Goal: Task Accomplishment & Management: Manage account settings

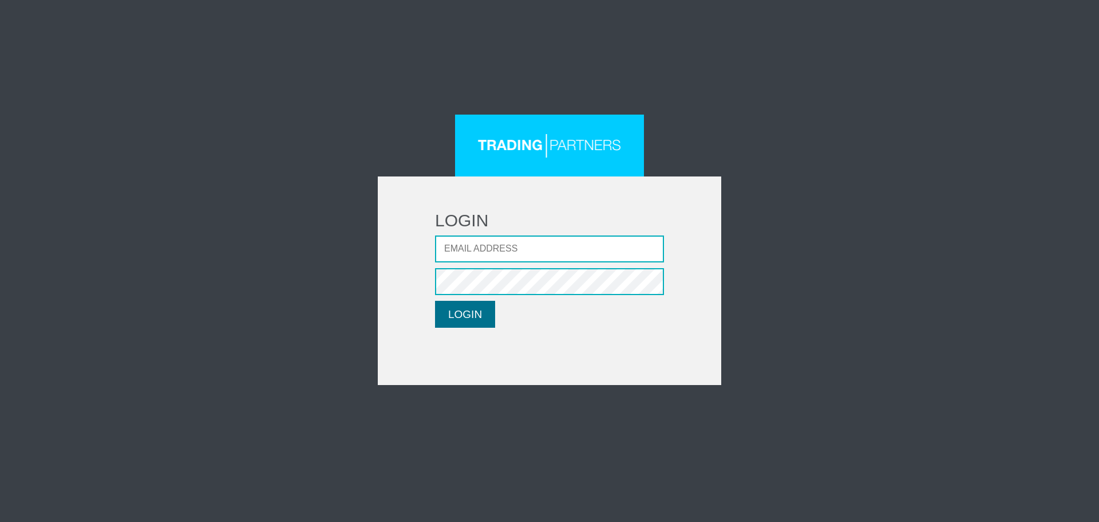
type input "lpatsalidou@fxcess.com"
click at [456, 311] on button "LOGIN" at bounding box center [465, 314] width 60 height 27
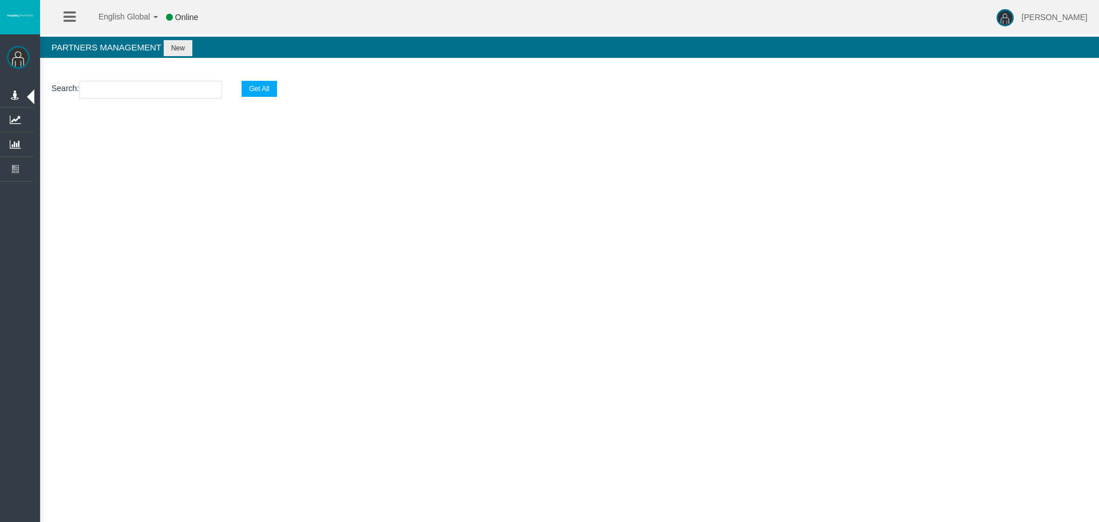
click at [136, 88] on input "text" at bounding box center [150, 90] width 143 height 18
paste input "IBtwkbj"
type input "IBtwkbj"
select select "25"
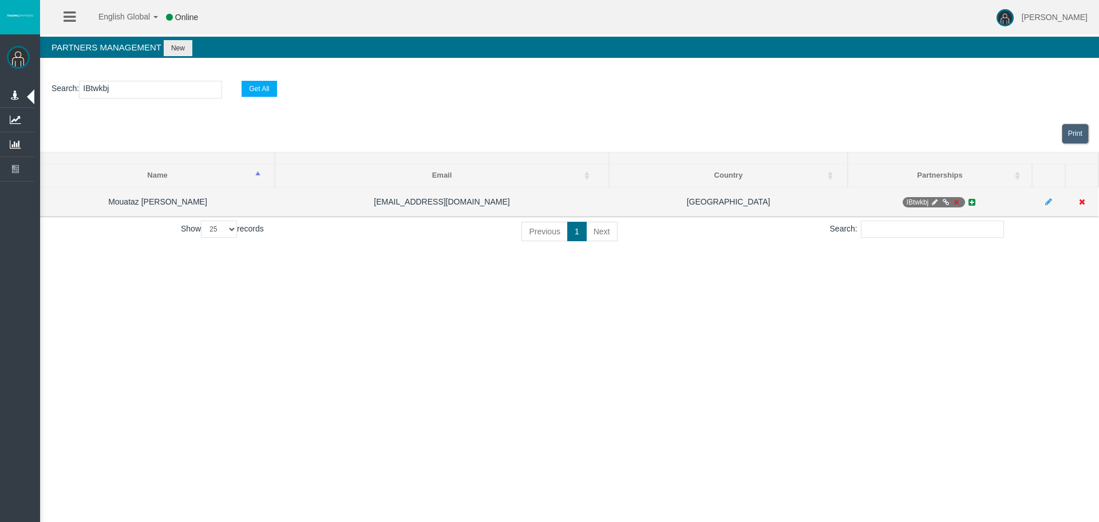
click at [957, 202] on icon at bounding box center [956, 202] width 9 height 7
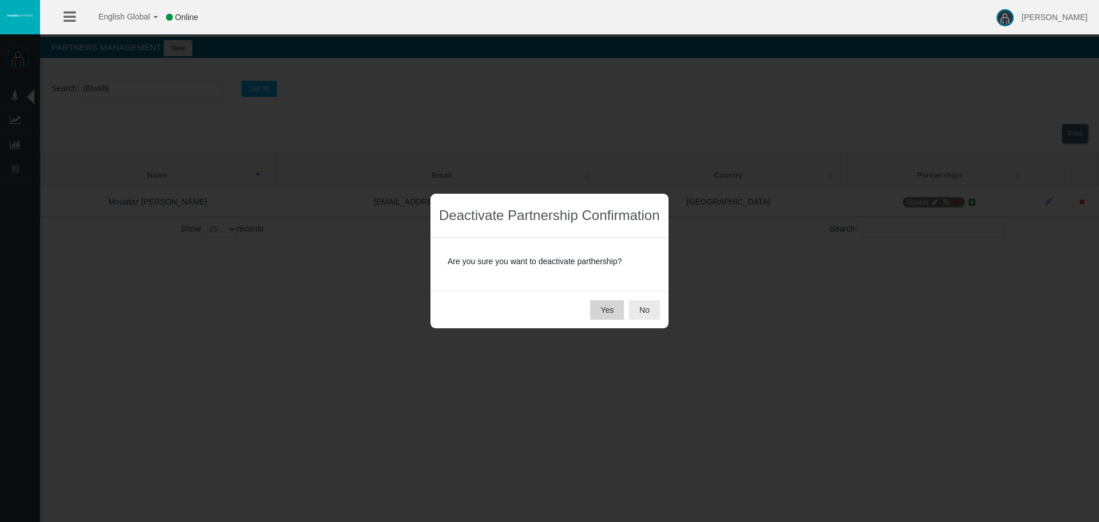
click at [607, 314] on button "Yes" at bounding box center [607, 309] width 34 height 19
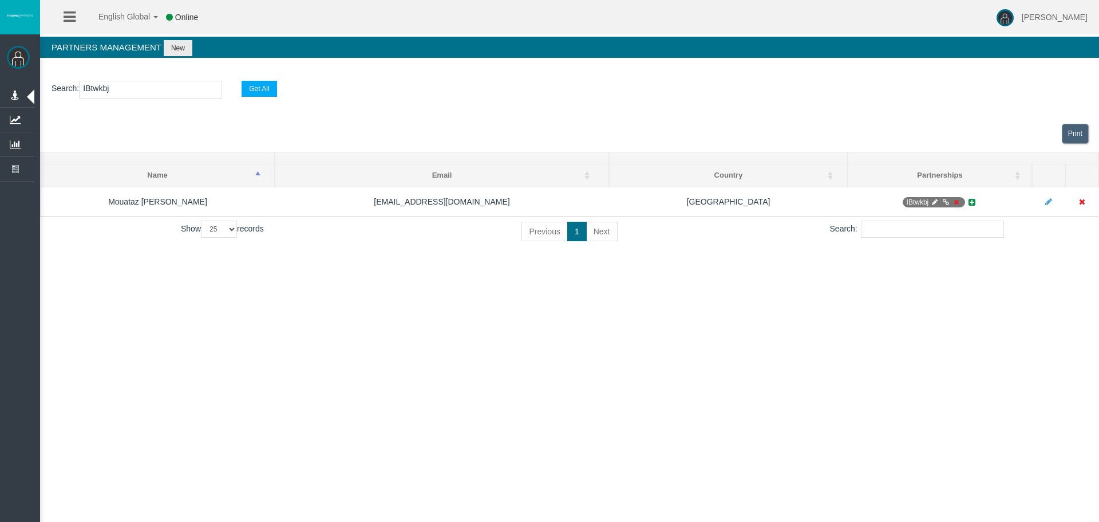
click at [662, 334] on div "English Global 简体中文 English Global 日本語 한국어 Online [PERSON_NAME] Help Log Out [P…" at bounding box center [549, 261] width 1099 height 522
click at [157, 86] on input "IBtwkbj" at bounding box center [150, 90] width 143 height 18
drag, startPoint x: 160, startPoint y: 90, endPoint x: -22, endPoint y: 89, distance: 181.5
click at [0, 89] on html "English Global 简体中文 English Global 日本語 한국어 Online [PERSON_NAME] Help Log Out [P…" at bounding box center [549, 261] width 1099 height 522
paste input "qnvnl"
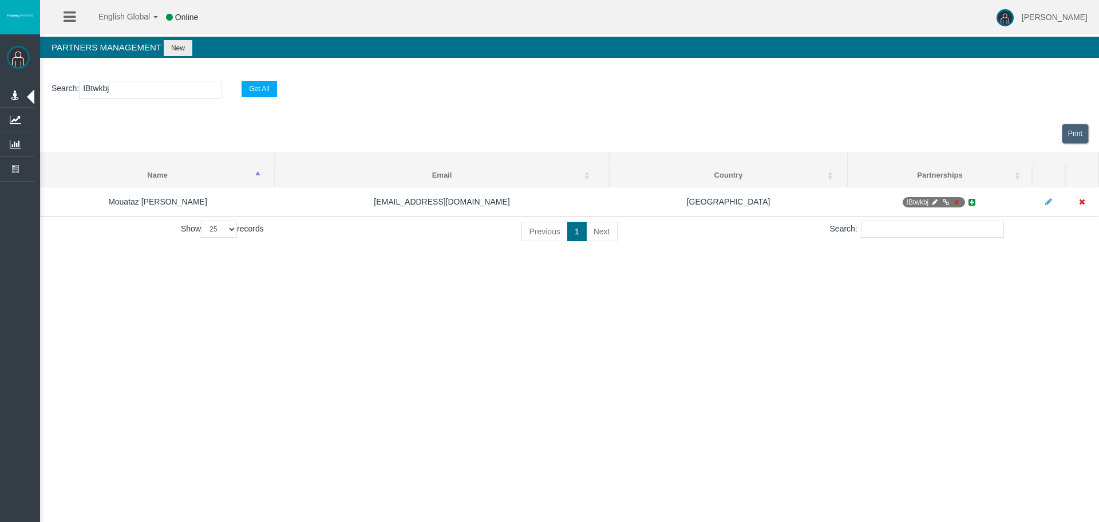
type input "IBqnvnl"
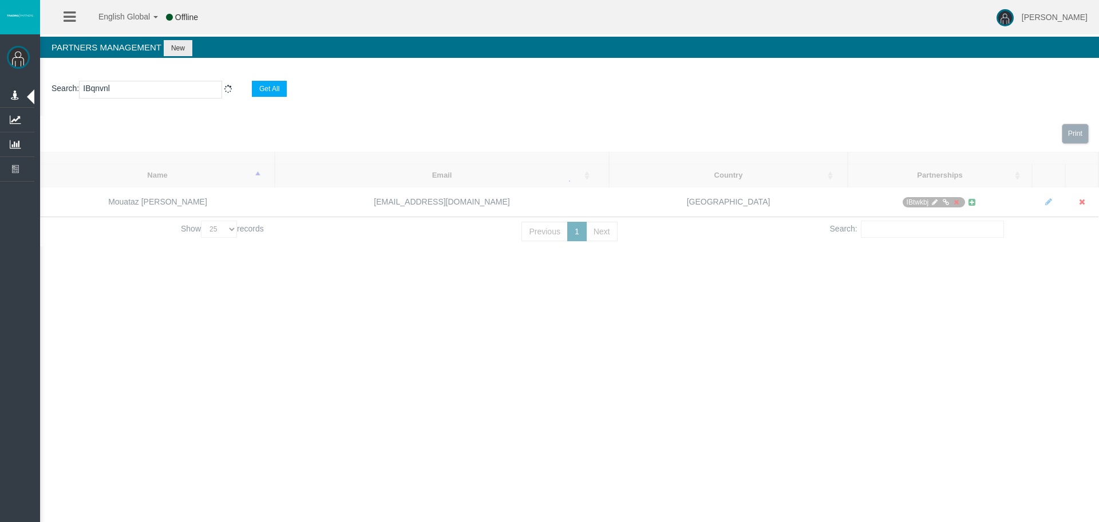
select select "25"
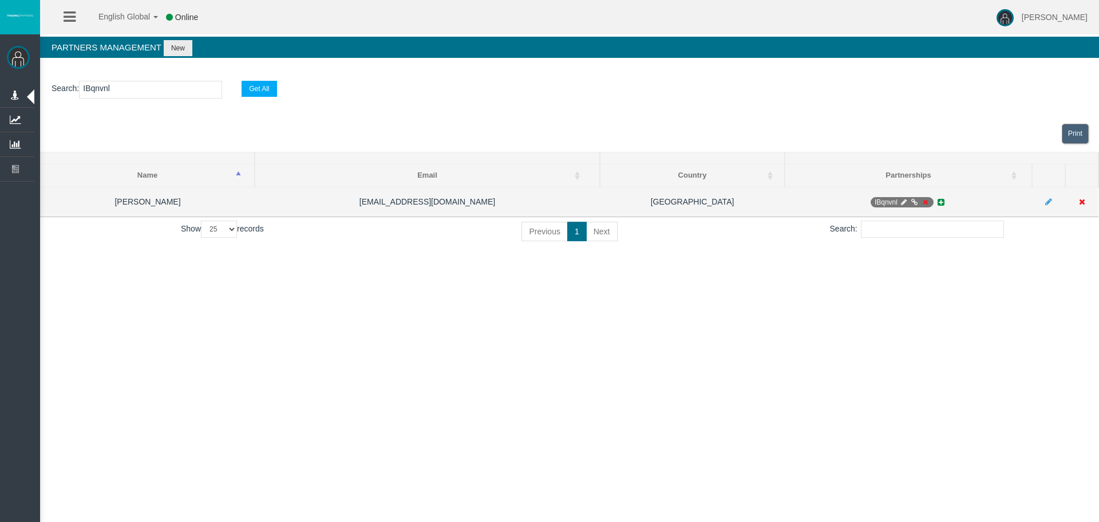
click at [925, 202] on icon at bounding box center [925, 202] width 9 height 7
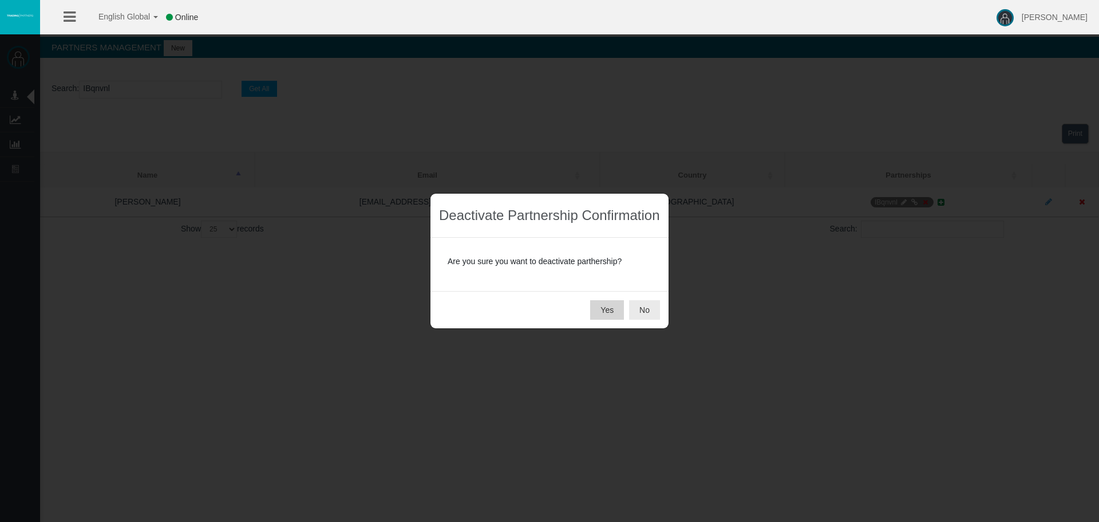
click at [596, 306] on button "Yes" at bounding box center [607, 309] width 34 height 19
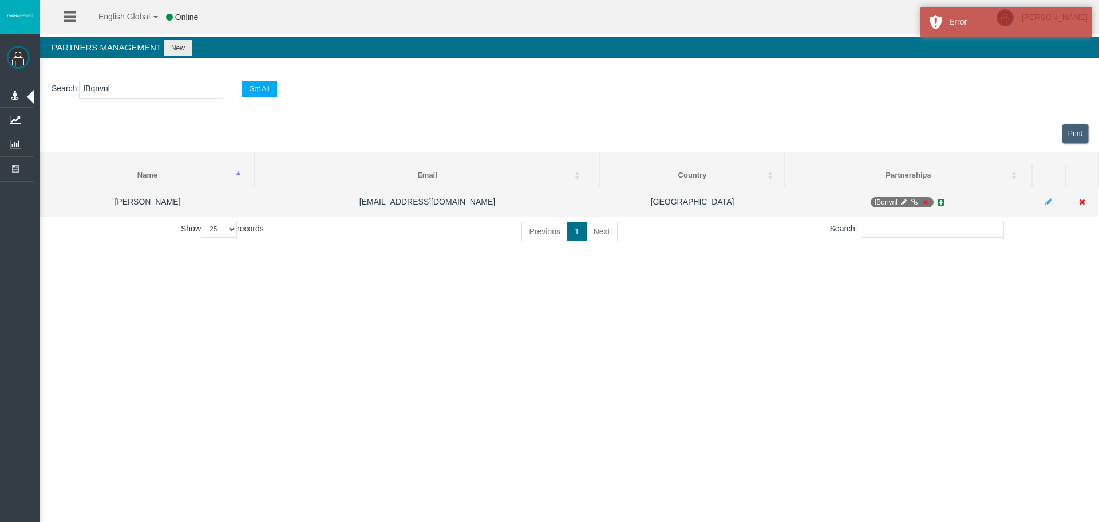
click at [923, 200] on icon at bounding box center [925, 202] width 9 height 7
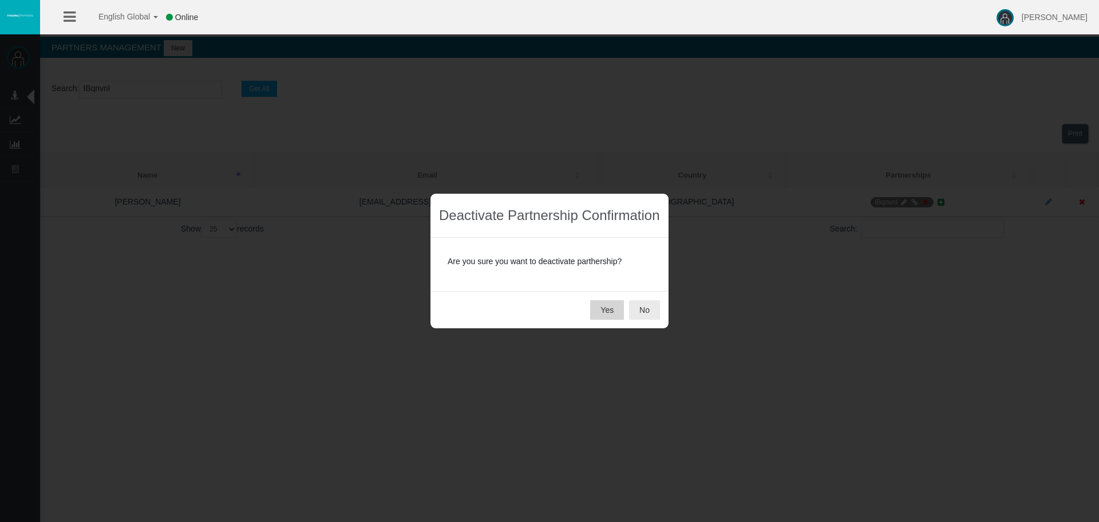
click at [613, 305] on button "Yes" at bounding box center [607, 309] width 34 height 19
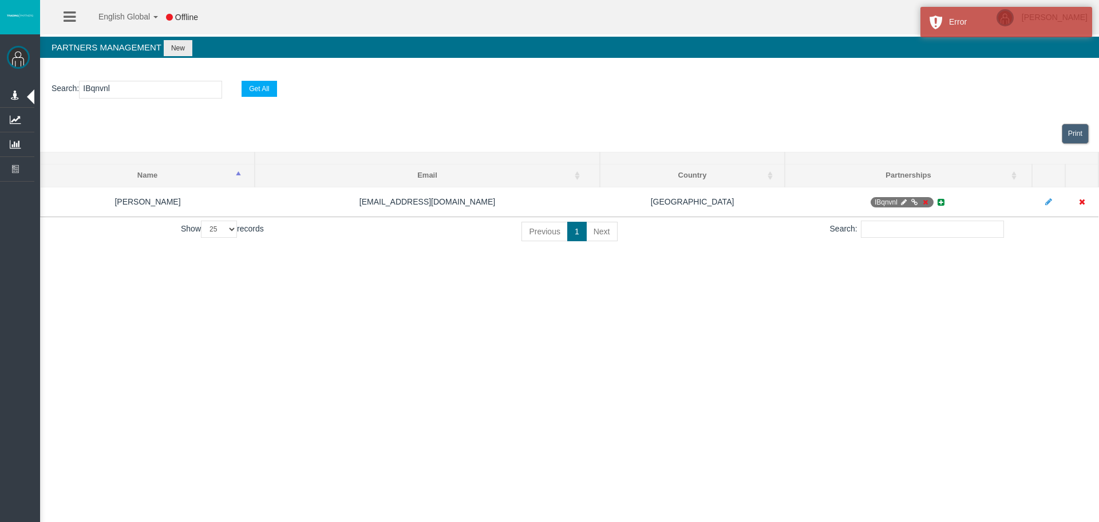
click at [802, 380] on div "English Global 简体中文 English Global 日本語 한국어 Offline [PERSON_NAME] Help Log Out […" at bounding box center [549, 261] width 1099 height 522
click at [196, 94] on input "IBqnvnl" at bounding box center [150, 90] width 143 height 18
type input "IBqnvn"
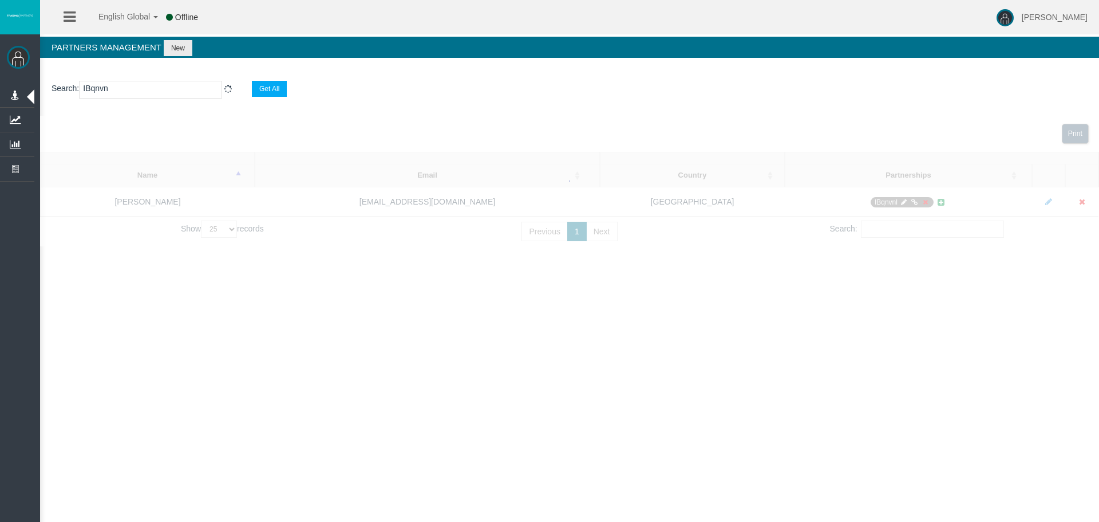
select select "25"
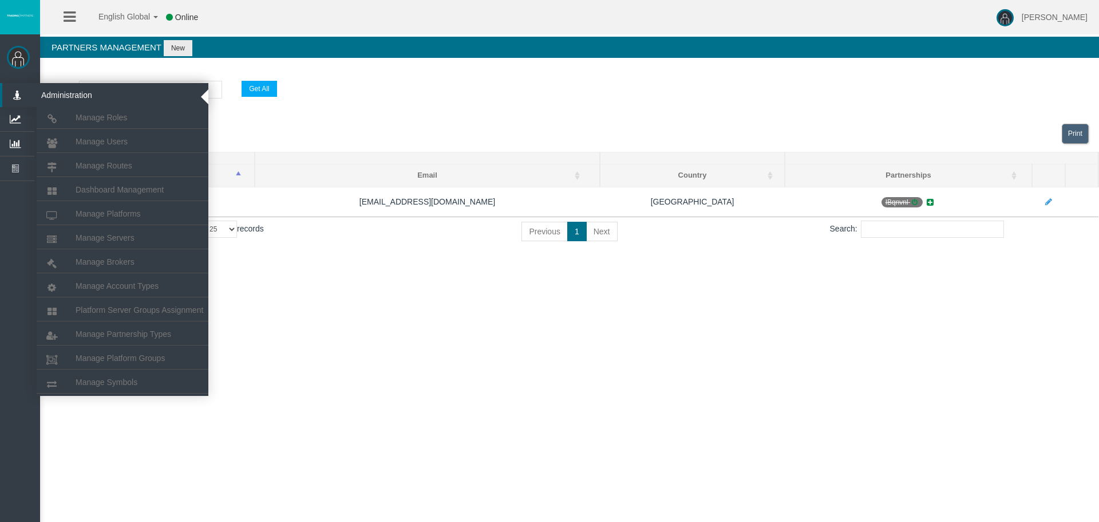
drag, startPoint x: 180, startPoint y: 93, endPoint x: 0, endPoint y: 90, distance: 179.8
click at [20, 90] on div "[PERSON_NAME] Administration Manage Roles Manage Users" at bounding box center [559, 132] width 1079 height 264
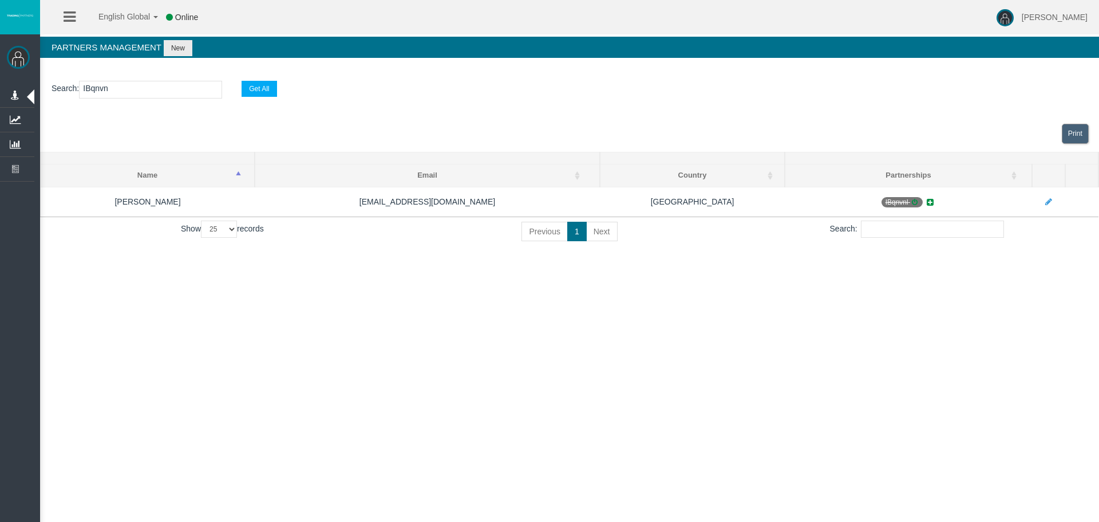
paste input "57j96"
type input "IB57j96"
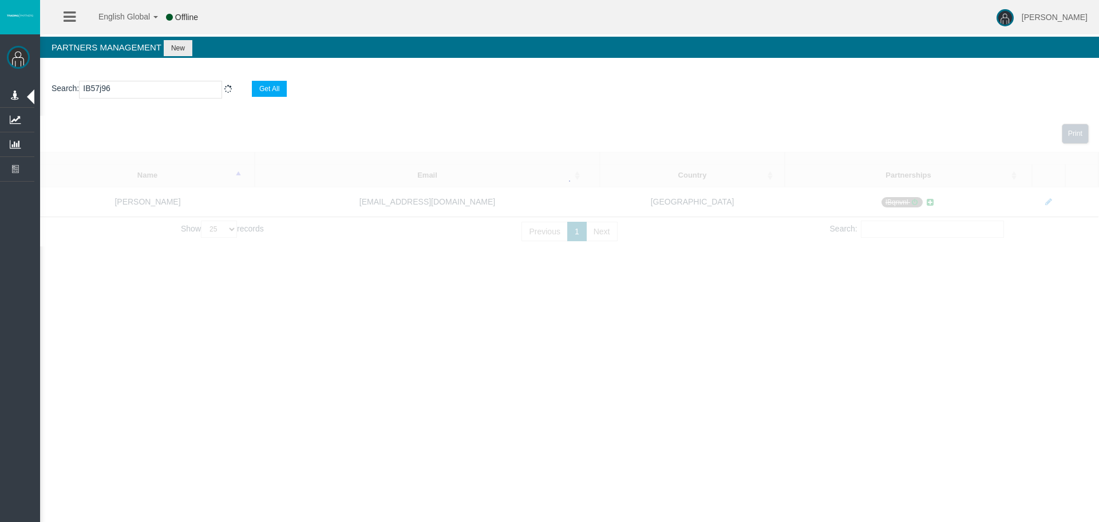
select select "25"
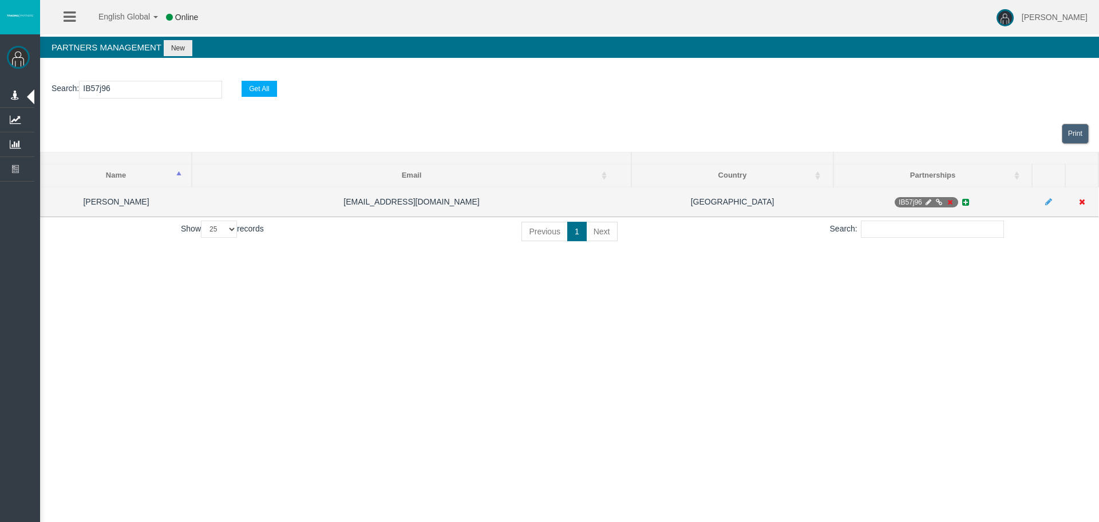
click at [949, 199] on icon at bounding box center [950, 202] width 9 height 7
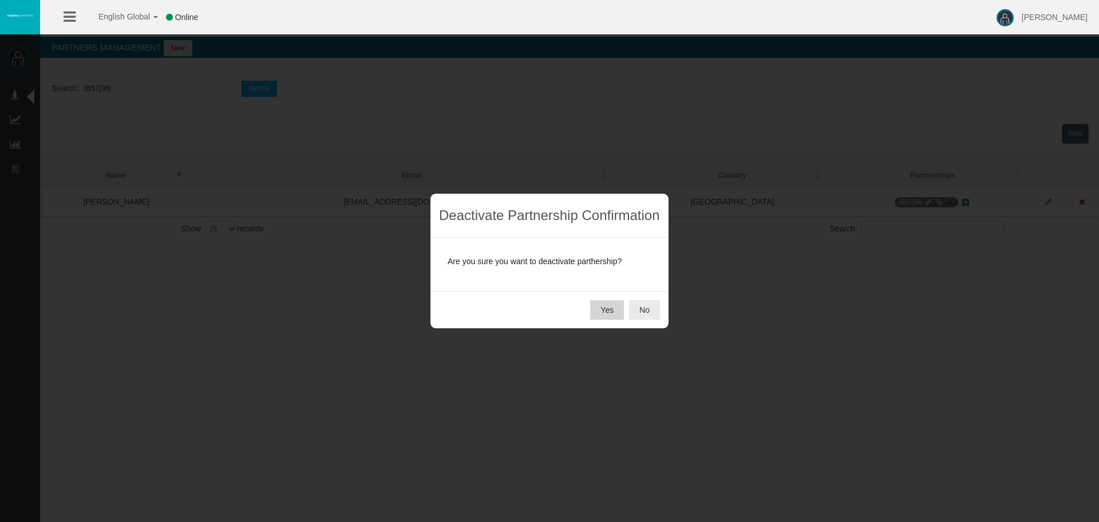
click at [607, 306] on button "Yes" at bounding box center [607, 309] width 34 height 19
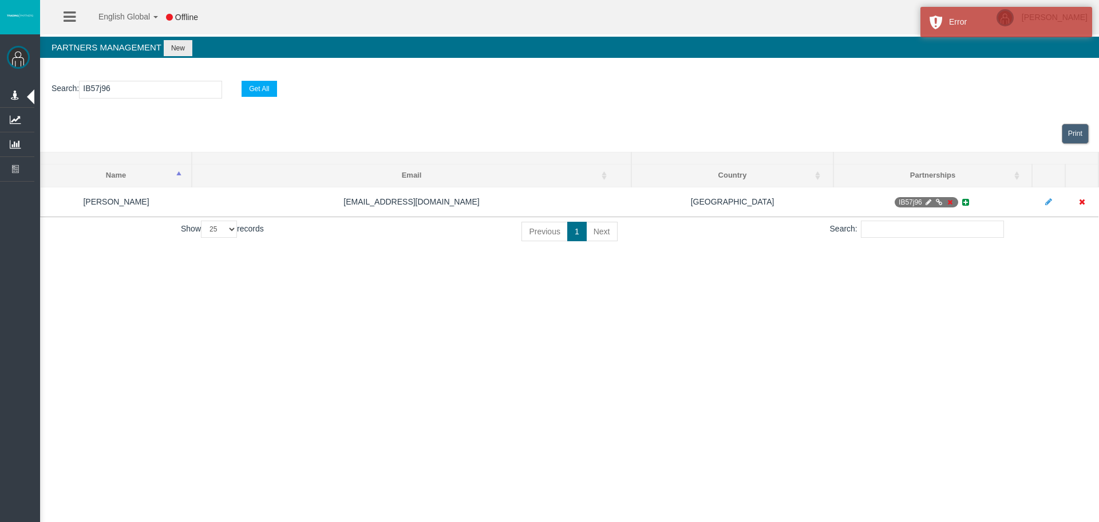
click at [153, 96] on input "IB57j96" at bounding box center [150, 90] width 143 height 18
type input "IB57j9"
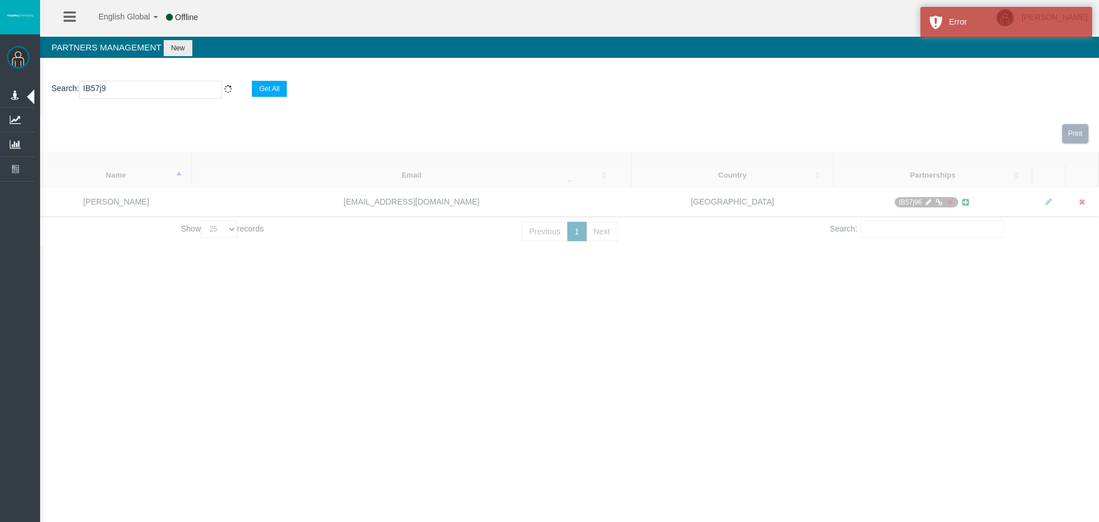
select select "25"
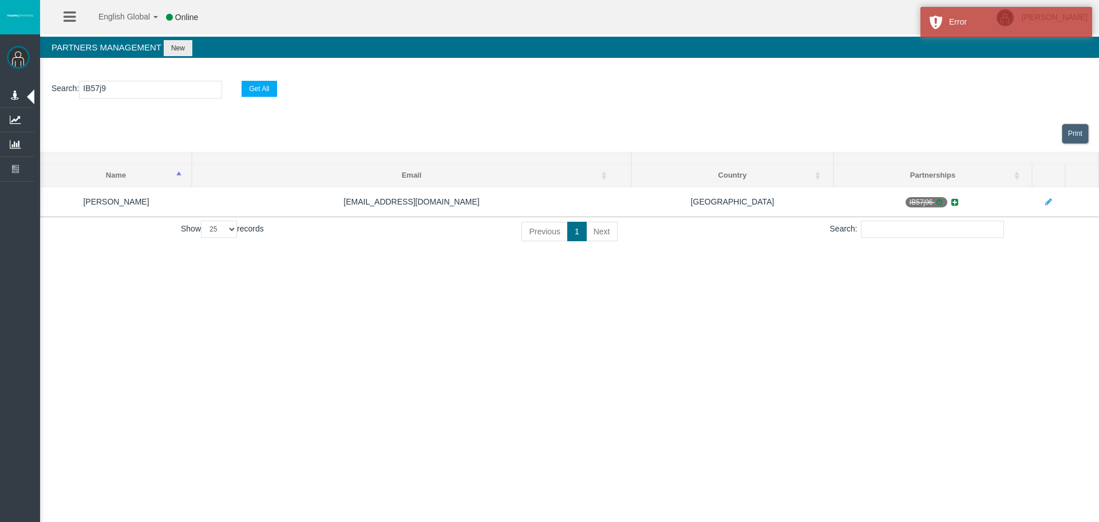
type input "IB57j9"
drag, startPoint x: 918, startPoint y: 336, endPoint x: 670, endPoint y: 275, distance: 254.6
click at [919, 333] on div "English Global 简体中文 English Global 日本語 한국어 Online [PERSON_NAME] Help Log Out [P…" at bounding box center [549, 261] width 1099 height 522
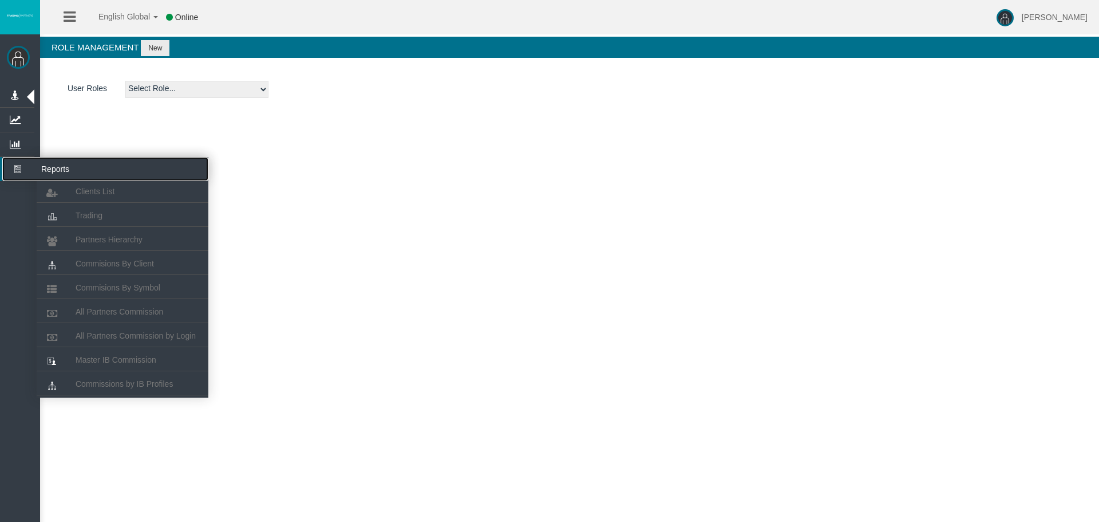
click at [21, 171] on icon at bounding box center [17, 169] width 30 height 24
click at [16, 166] on icon at bounding box center [17, 169] width 30 height 24
click at [149, 243] on link "Partners Hierarchy" at bounding box center [123, 239] width 172 height 21
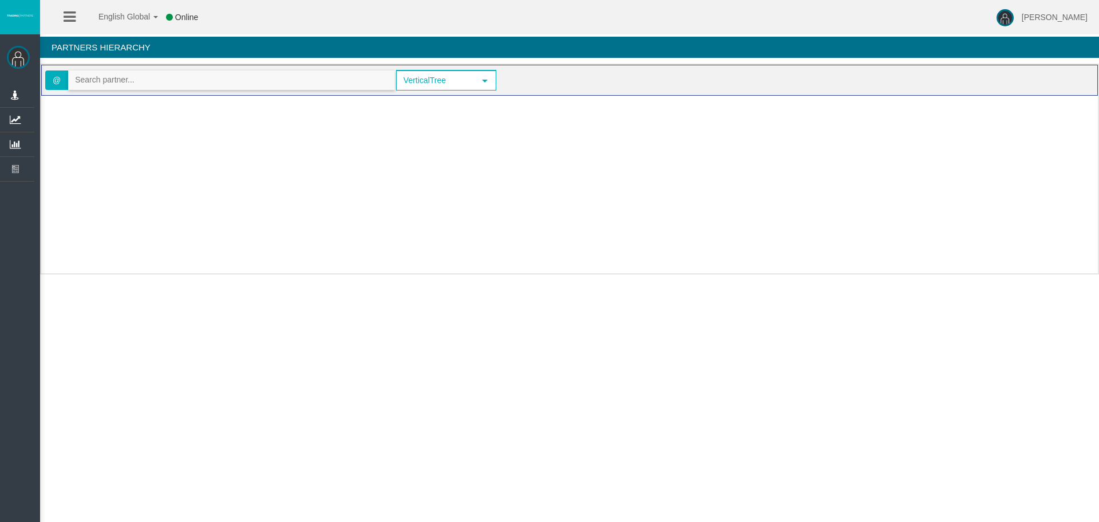
click at [157, 84] on input "text" at bounding box center [232, 80] width 326 height 18
paste input "IBtwkbj"
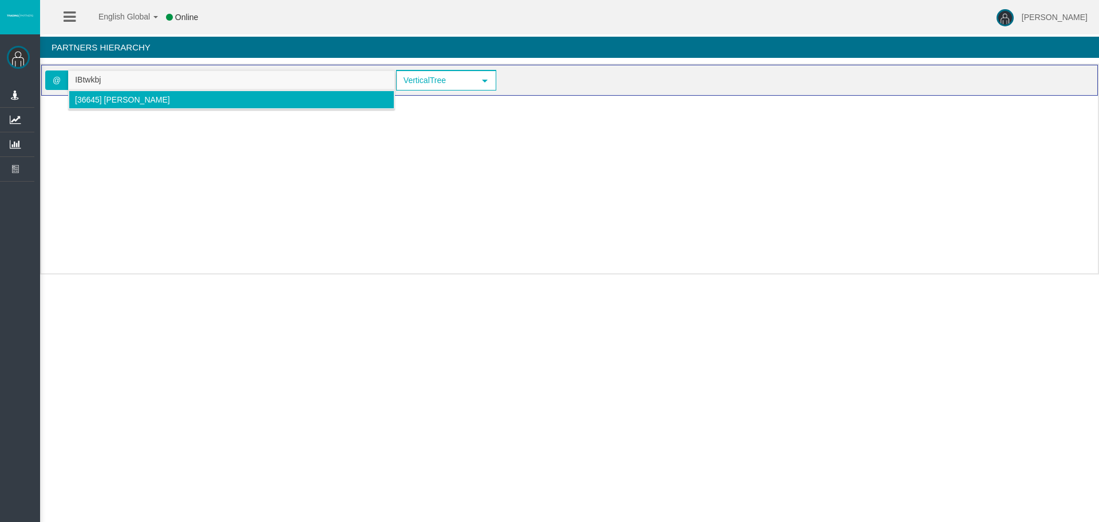
click at [170, 102] on span "[36645] Mouataz Jamal saeb" at bounding box center [122, 99] width 95 height 9
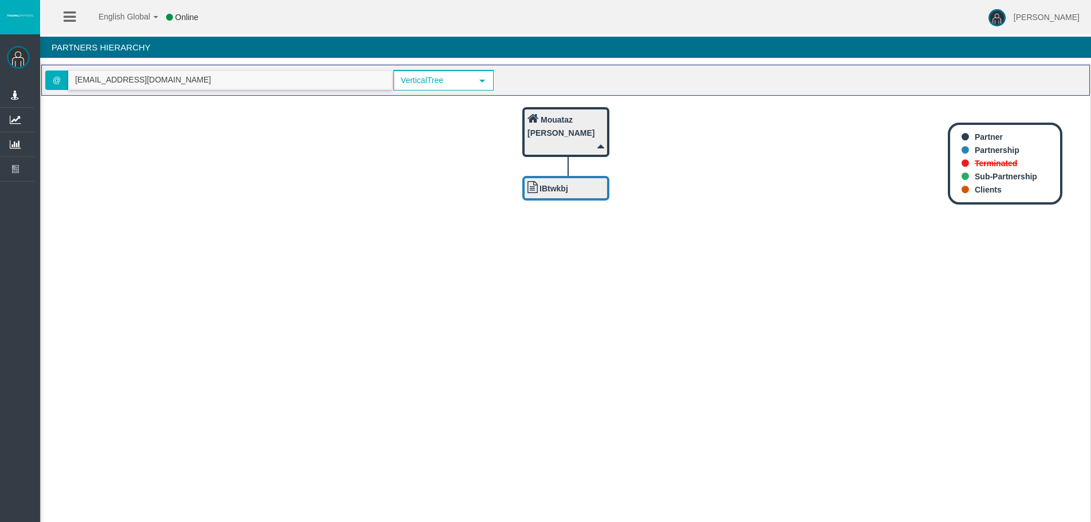
drag, startPoint x: 225, startPoint y: 82, endPoint x: -119, endPoint y: 82, distance: 344.1
click at [0, 82] on html "English Global 简体中文 English Global 日本語 한국어 Online [PERSON_NAME] Help Log Out [P…" at bounding box center [545, 261] width 1091 height 522
paste input "IBqnvnl"
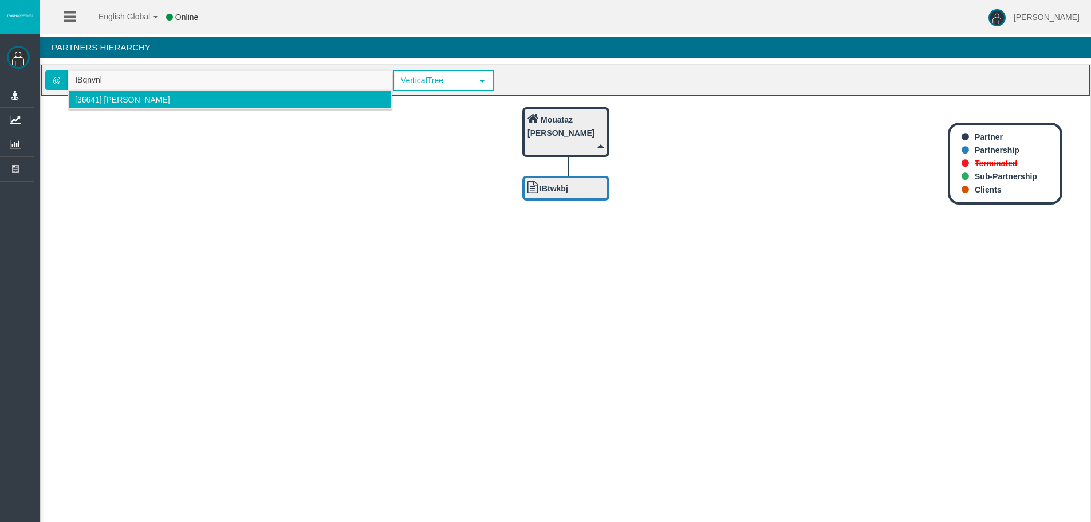
click at [88, 105] on li "[36641] Romi Tikatan" at bounding box center [230, 99] width 323 height 18
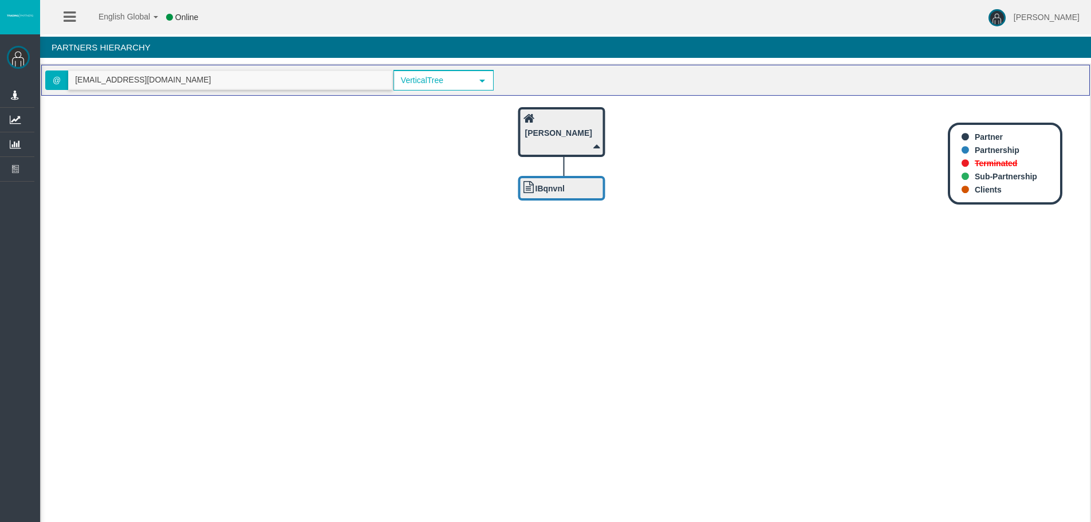
drag, startPoint x: 180, startPoint y: 81, endPoint x: 0, endPoint y: 81, distance: 179.8
click at [20, 81] on div "[PERSON_NAME] Administration Manage Roles Manage Users" at bounding box center [555, 274] width 1071 height 548
paste input "IB57j96"
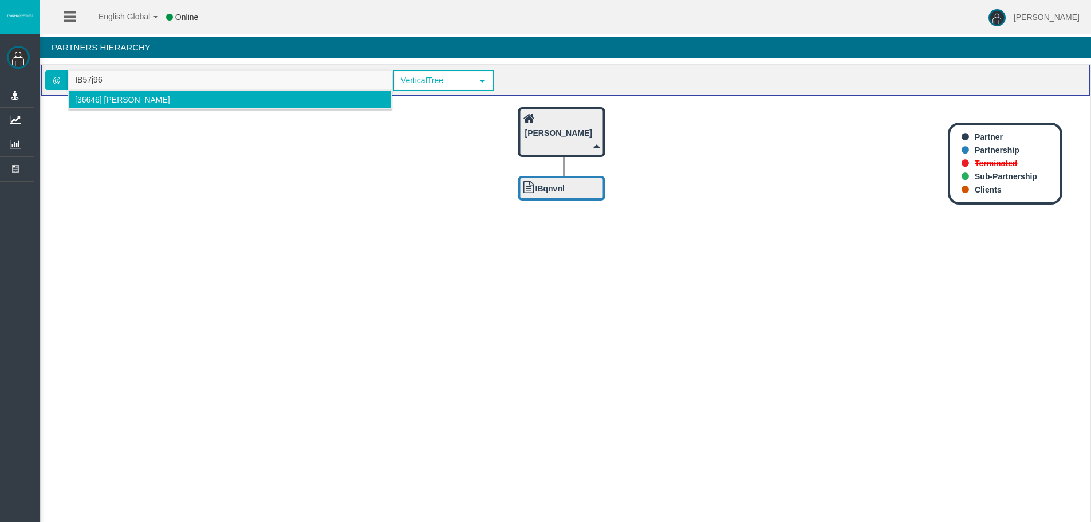
click at [255, 92] on li "[36646] James Igor" at bounding box center [230, 99] width 323 height 18
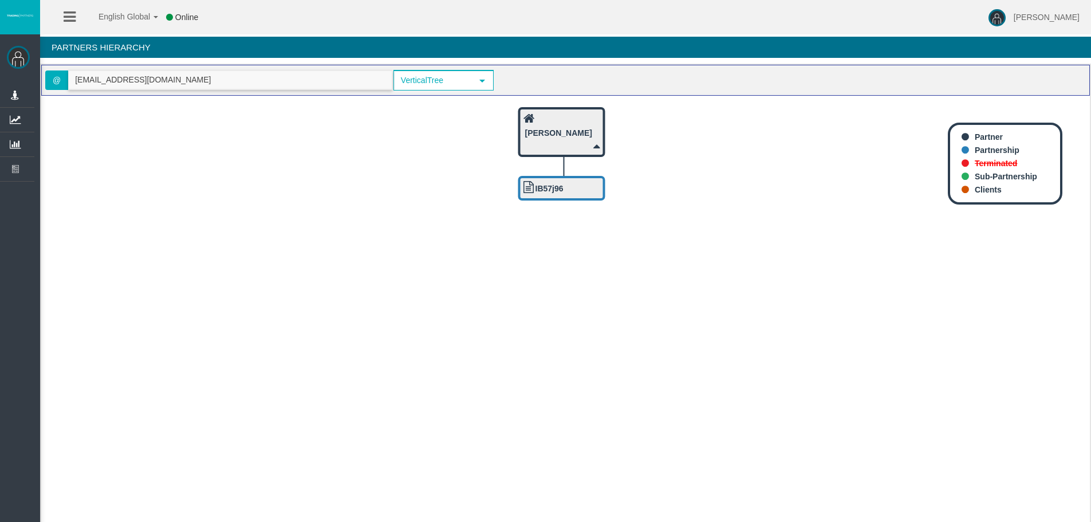
type input "[EMAIL_ADDRESS][DOMAIN_NAME]"
